Goal: Ask a question

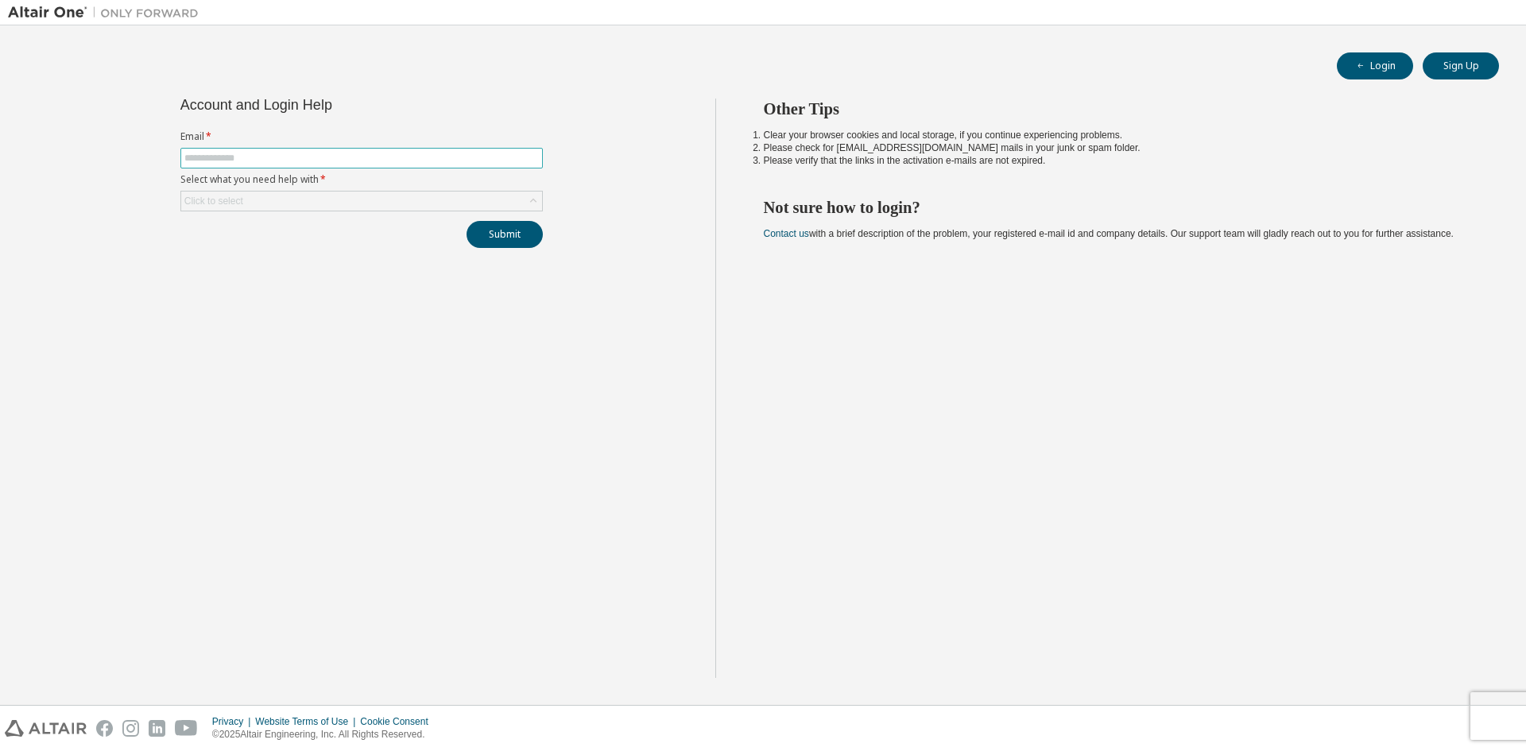
drag, startPoint x: 500, startPoint y: 146, endPoint x: 497, endPoint y: 157, distance: 10.8
click at [497, 150] on form "Email * Select what you need help with * Click to select" at bounding box center [361, 170] width 362 height 81
click at [497, 157] on input "text" at bounding box center [361, 158] width 354 height 13
type input "**********"
click at [534, 201] on icon at bounding box center [533, 201] width 16 height 16
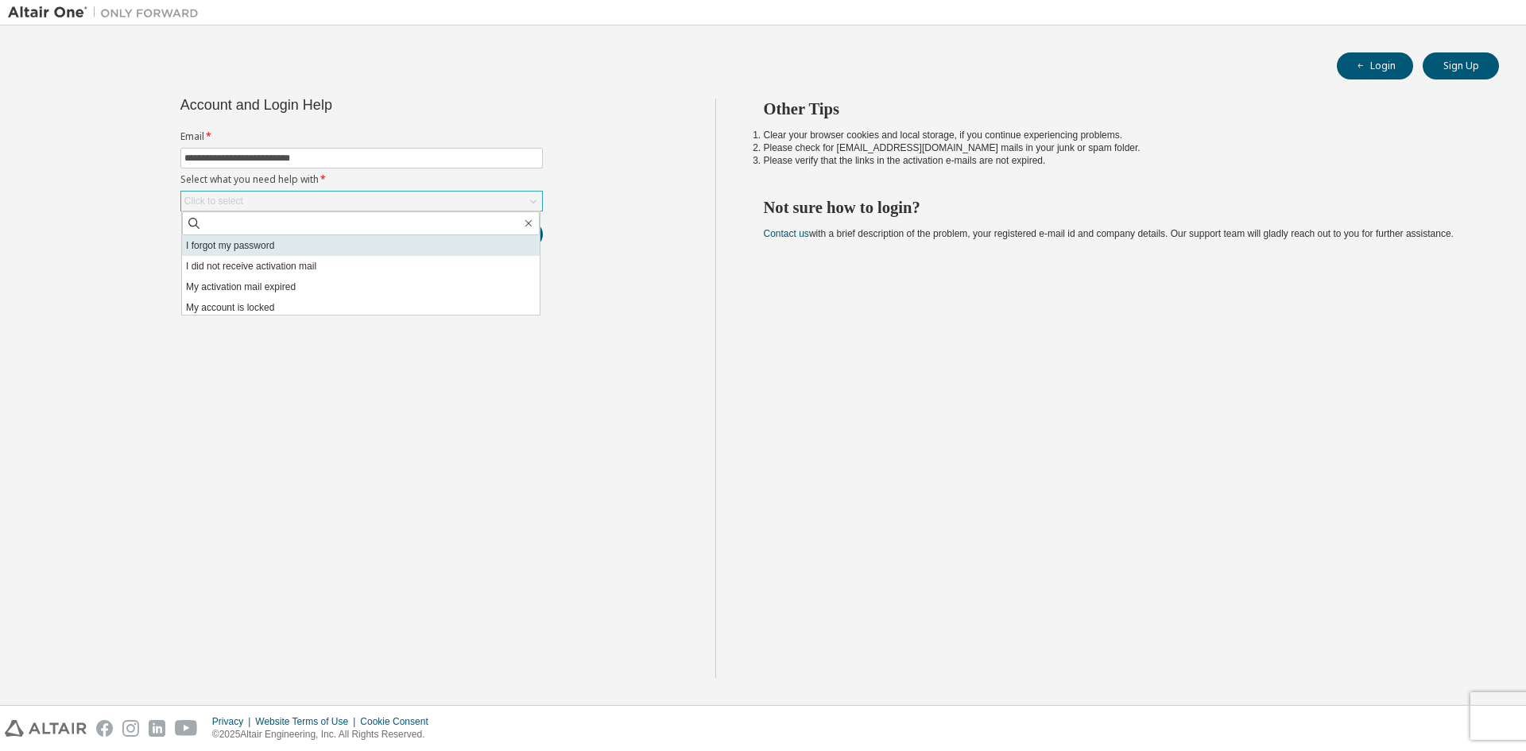
click at [474, 245] on li "I forgot my password" at bounding box center [361, 245] width 358 height 21
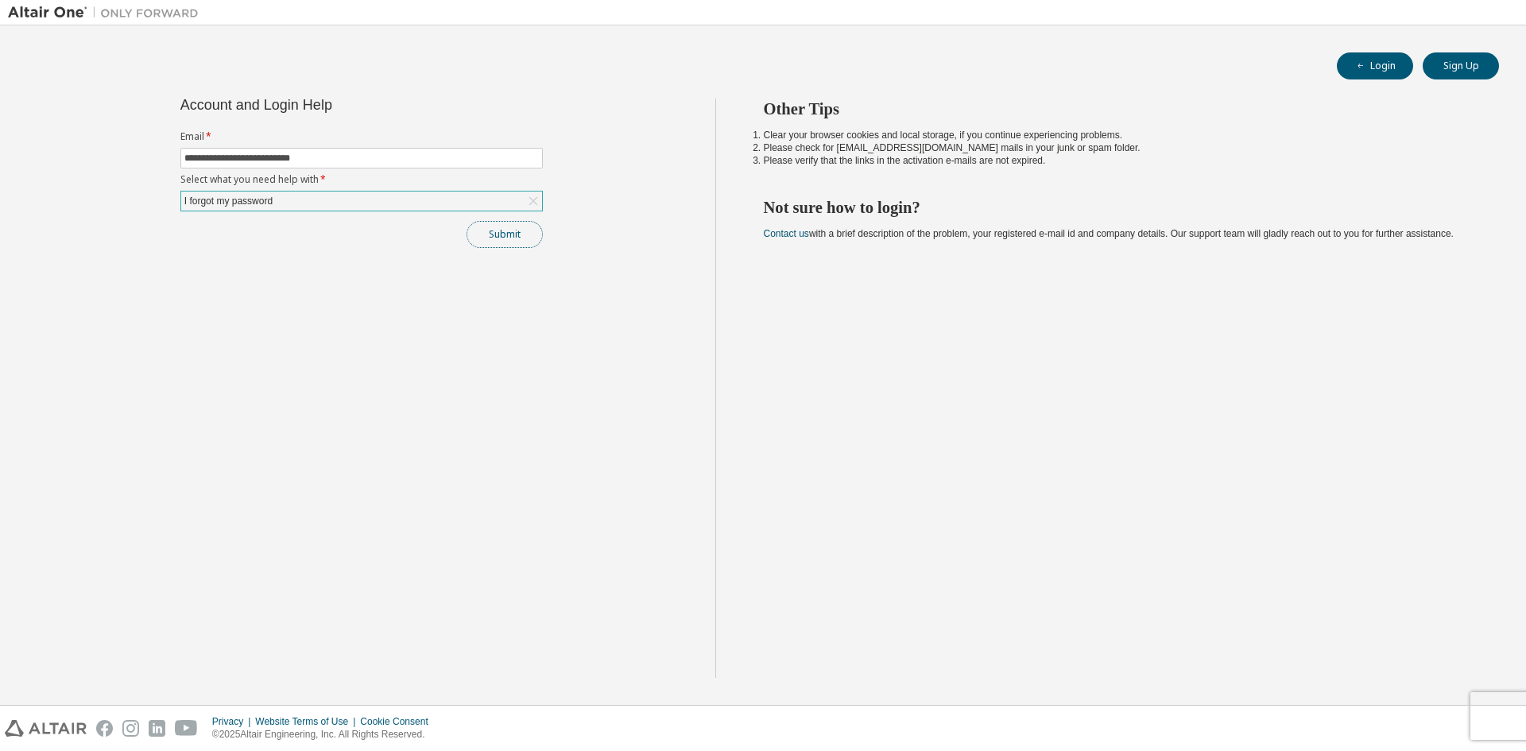
click at [512, 245] on button "Submit" at bounding box center [504, 234] width 76 height 27
click at [514, 239] on div "Submit" at bounding box center [361, 234] width 362 height 27
click at [493, 232] on button "Submit" at bounding box center [504, 234] width 76 height 27
click at [524, 196] on div "I forgot my password" at bounding box center [361, 201] width 361 height 19
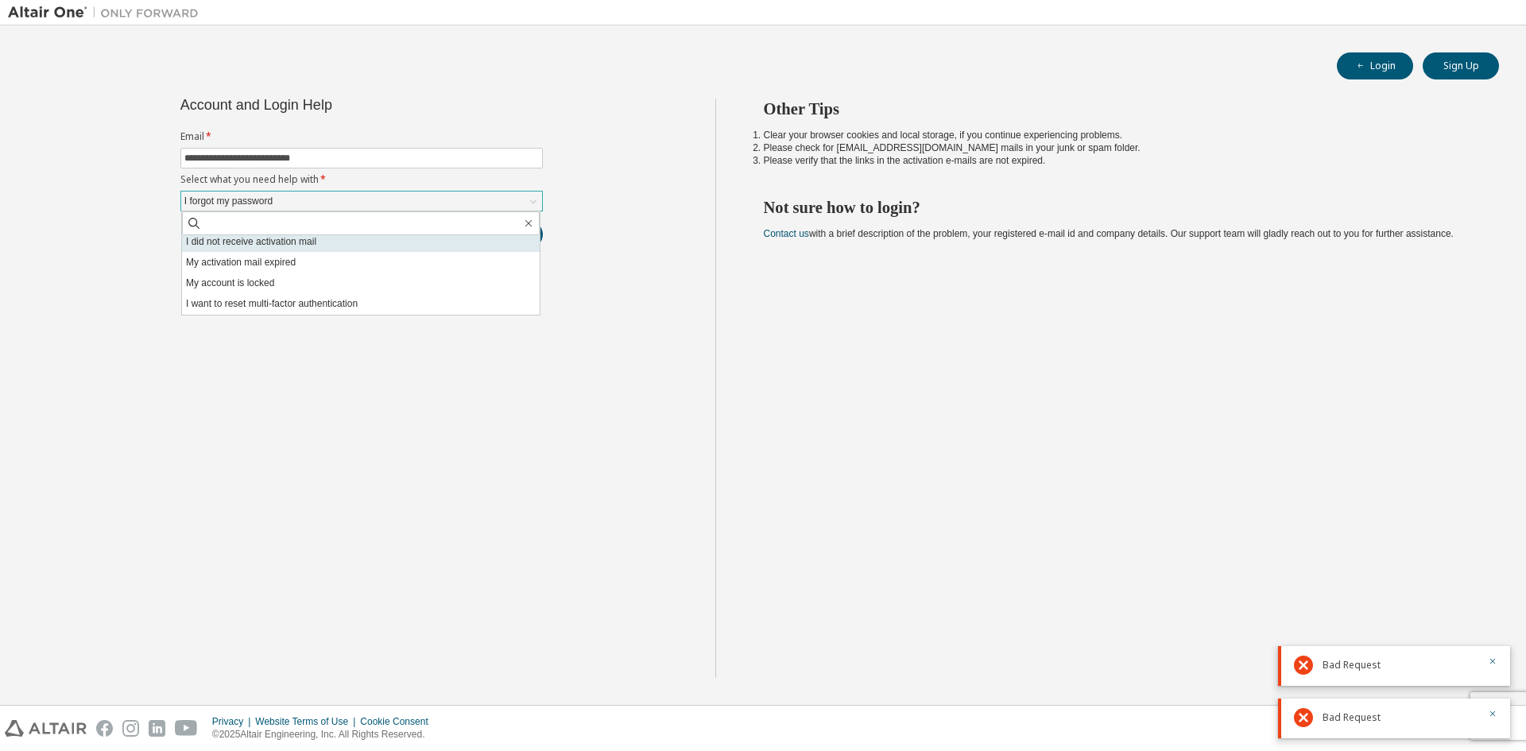
scroll to position [44, 0]
